Goal: Task Accomplishment & Management: Manage account settings

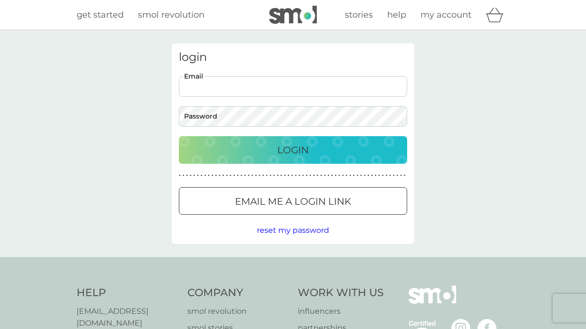
type input "[EMAIL_ADDRESS][DOMAIN_NAME]"
click at [287, 144] on p "Login" at bounding box center [292, 149] width 31 height 15
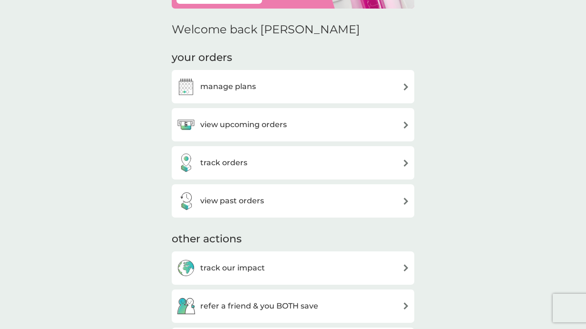
scroll to position [135, 0]
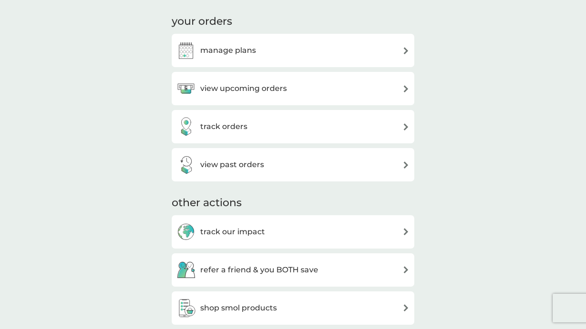
click at [236, 82] on h3 "view upcoming orders" at bounding box center [243, 88] width 87 height 12
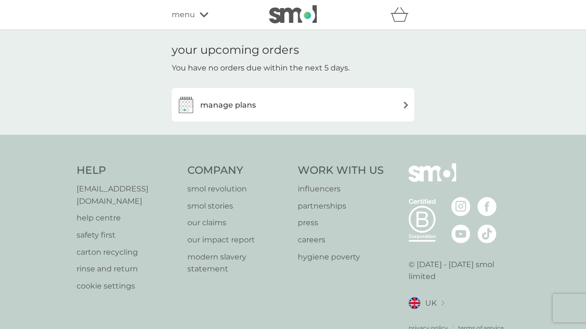
click at [233, 105] on h3 "manage plans" at bounding box center [228, 105] width 56 height 12
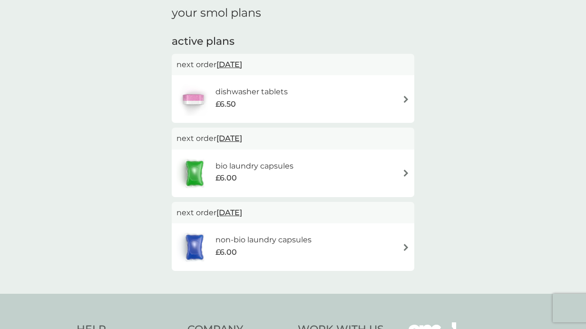
scroll to position [33, 0]
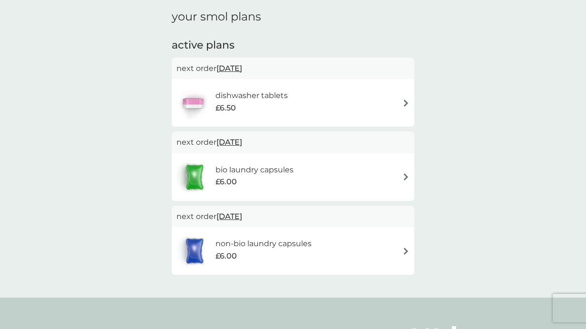
click at [242, 68] on span "[DATE]" at bounding box center [230, 68] width 26 height 19
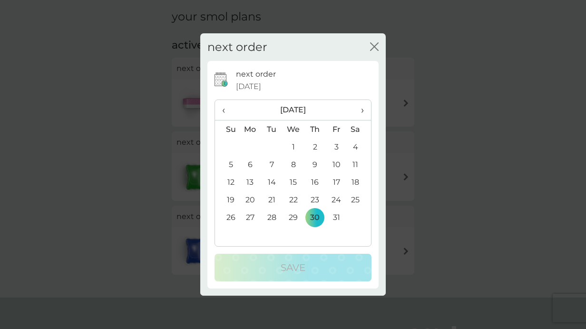
click at [363, 109] on span "›" at bounding box center [360, 110] width 10 height 20
click at [232, 231] on td "30" at bounding box center [227, 235] width 24 height 18
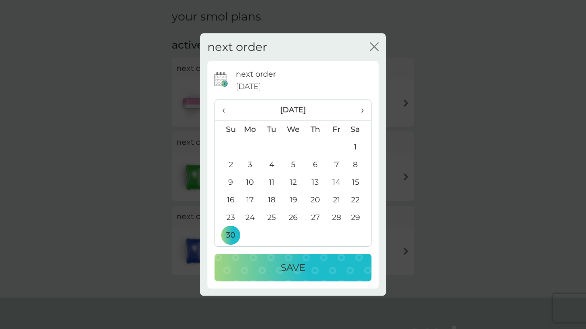
click at [293, 270] on p "Save" at bounding box center [293, 267] width 25 height 15
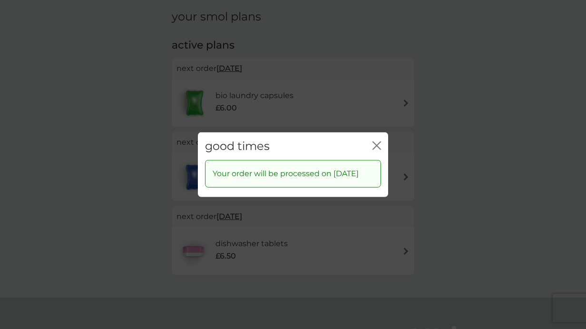
click at [375, 141] on icon "close" at bounding box center [377, 145] width 9 height 9
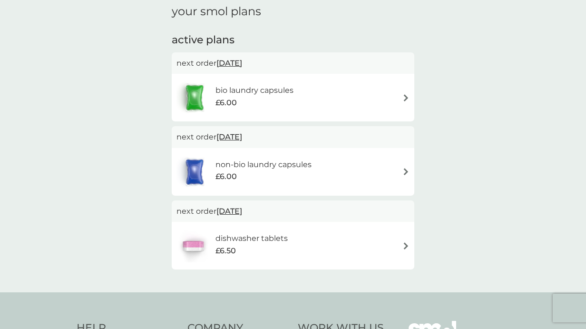
scroll to position [37, 0]
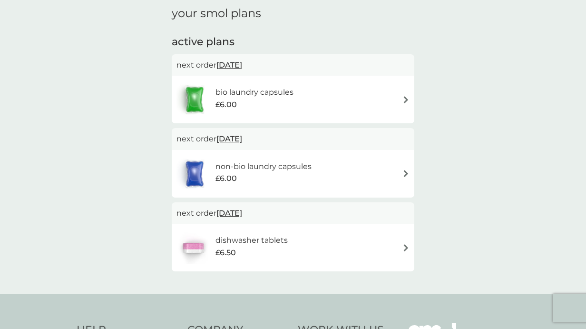
click at [465, 148] on div "your smol plans active plans next order [DATE] bio laundry capsules £6.00 next …" at bounding box center [293, 143] width 586 height 301
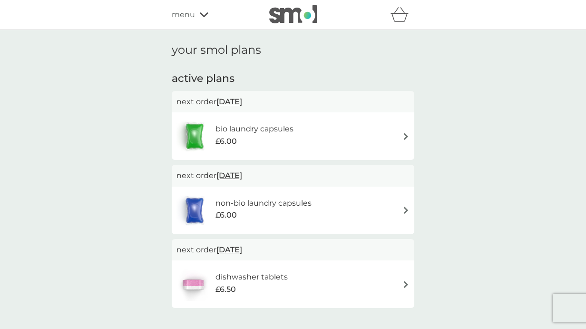
scroll to position [0, 0]
click at [185, 17] on span "menu" at bounding box center [183, 15] width 23 height 12
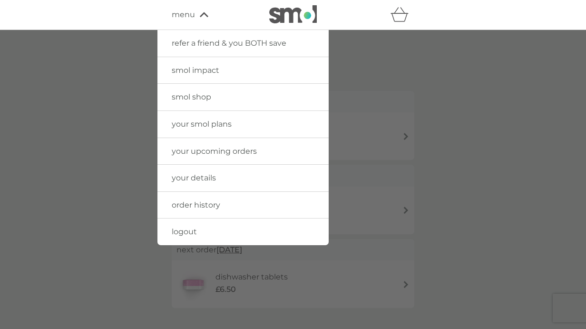
click at [181, 233] on span "logout" at bounding box center [184, 231] width 25 height 9
